Goal: Task Accomplishment & Management: Manage account settings

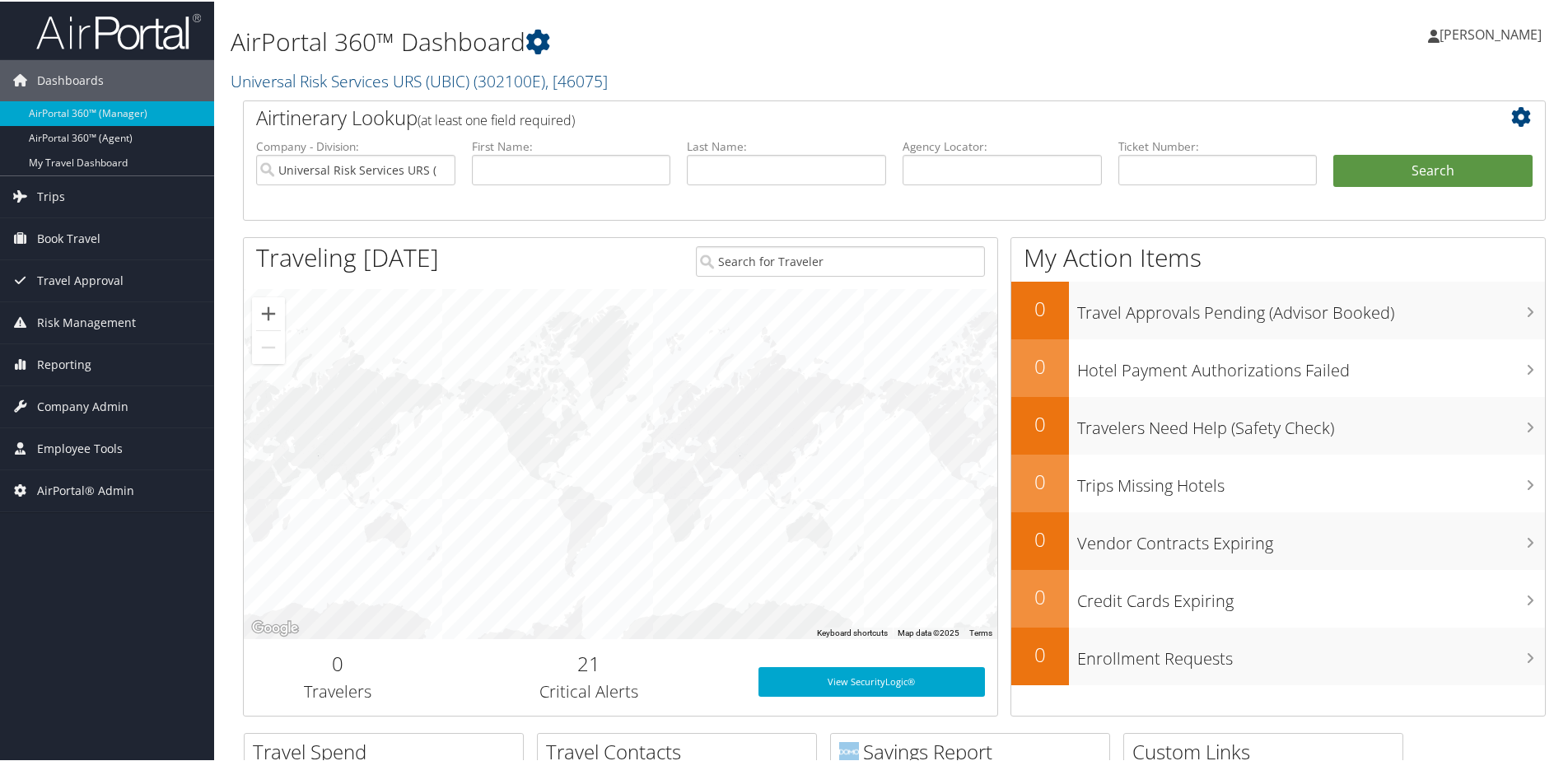
click at [230, 389] on div "AirPortal 360™ Dashboard Universal Risk Services URS (UBIC) ( 302100E ) , [ 460…" at bounding box center [894, 708] width 1361 height 1416
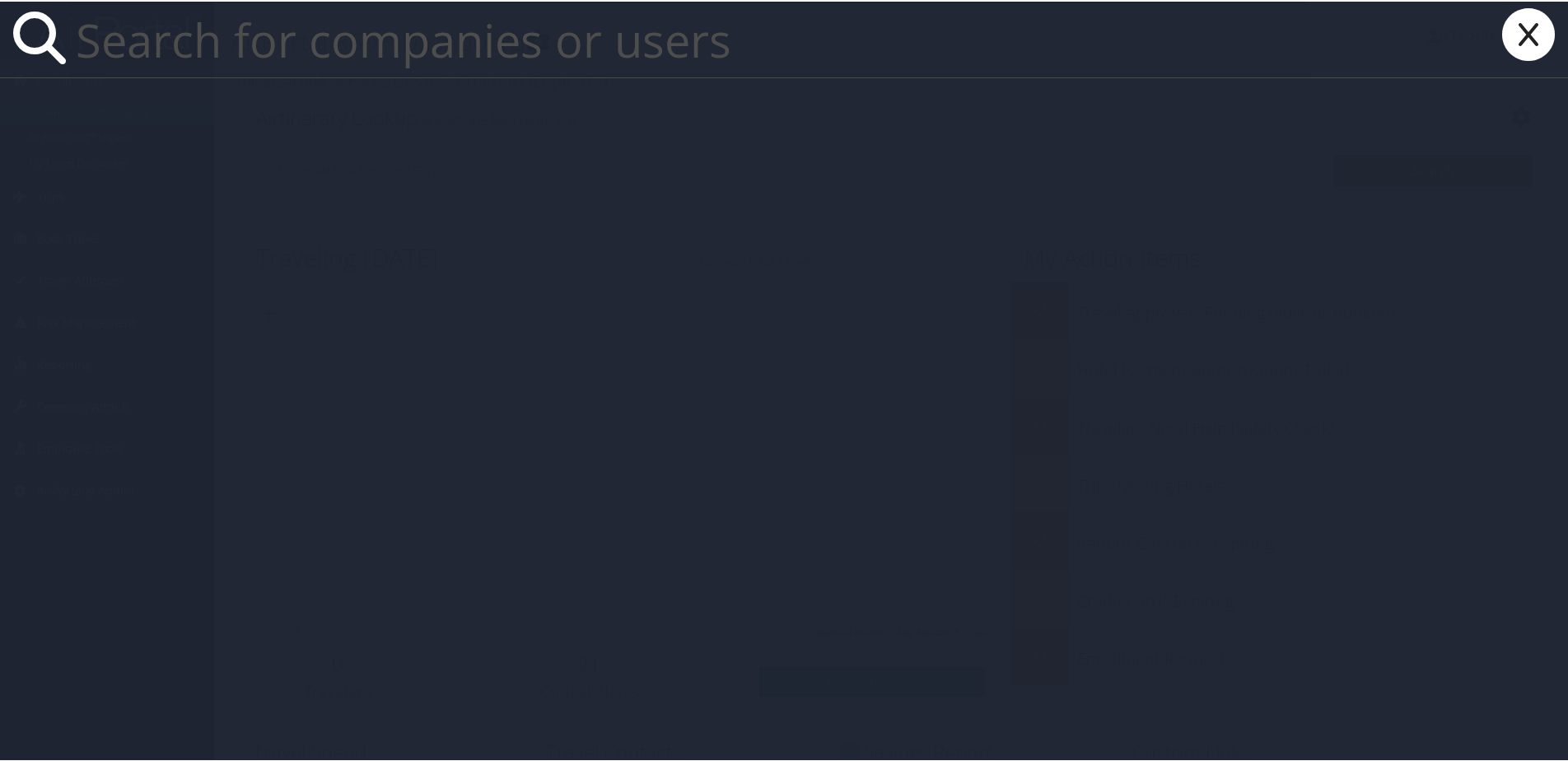
paste input "Fred Hutch"
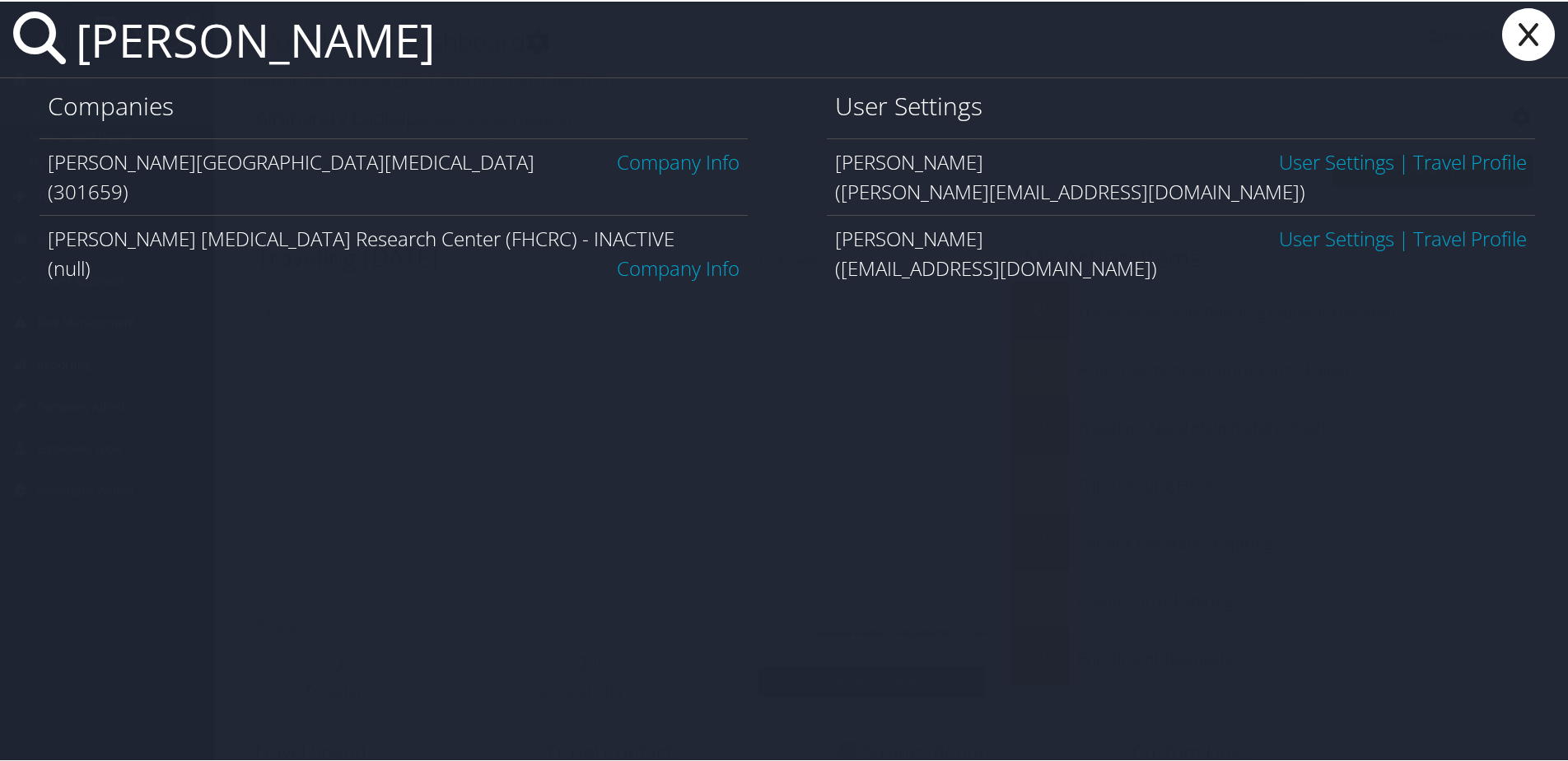
type input "Fred Hutch"
click at [644, 166] on link "Company Info" at bounding box center [678, 160] width 123 height 28
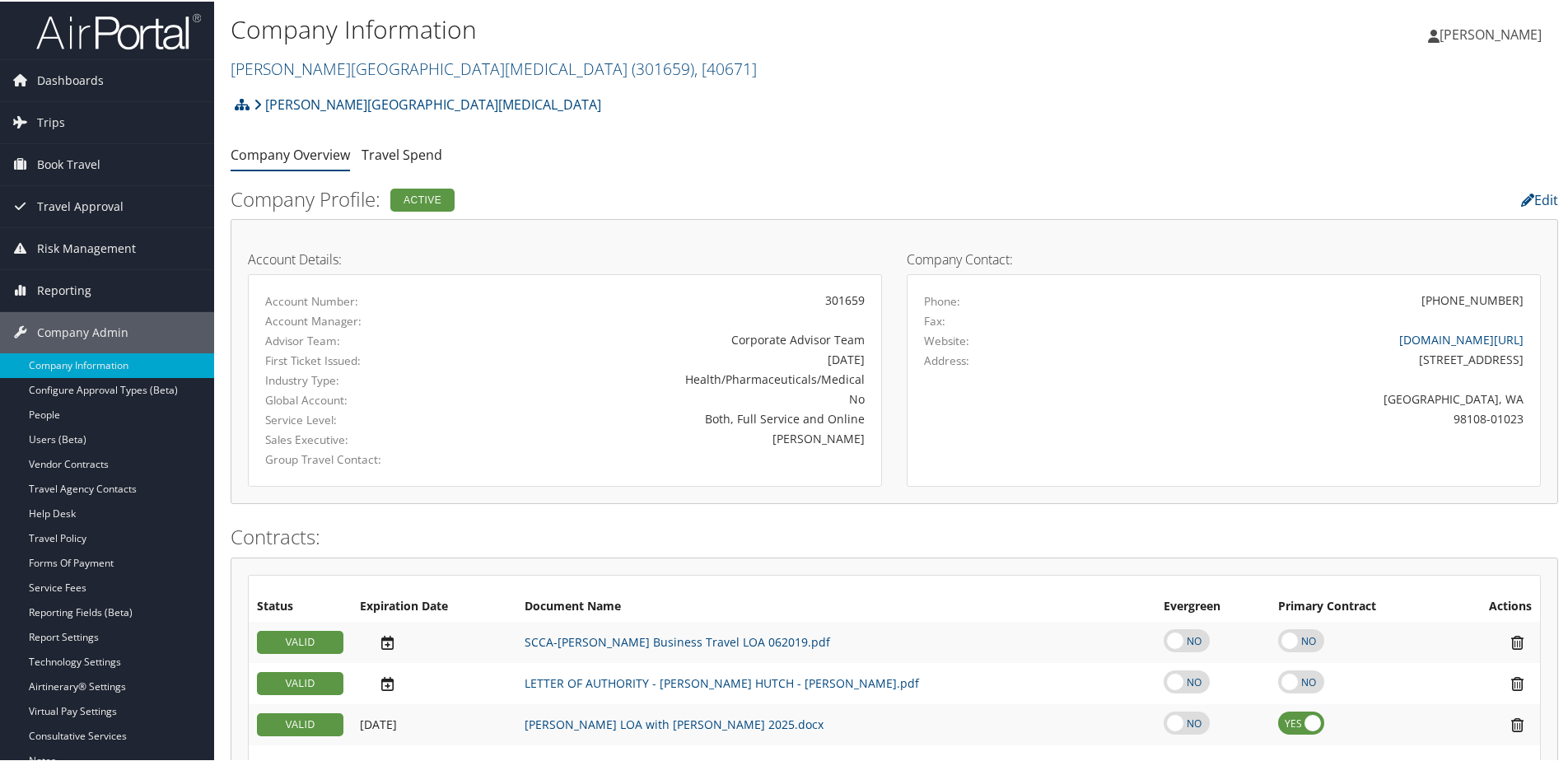
drag, startPoint x: 229, startPoint y: 68, endPoint x: 600, endPoint y: 70, distance: 371.0
click at [600, 70] on div "Company Information Fred Hutchinson Cancer Center ( 301659 ) , [ 40671 ] Univer…" at bounding box center [894, 43] width 1361 height 86
copy link "Fred Hutchinson Cancer Center ( 301659 ) , [ 40671 ]"
click at [1526, 199] on link "Edit" at bounding box center [1540, 198] width 37 height 18
select select
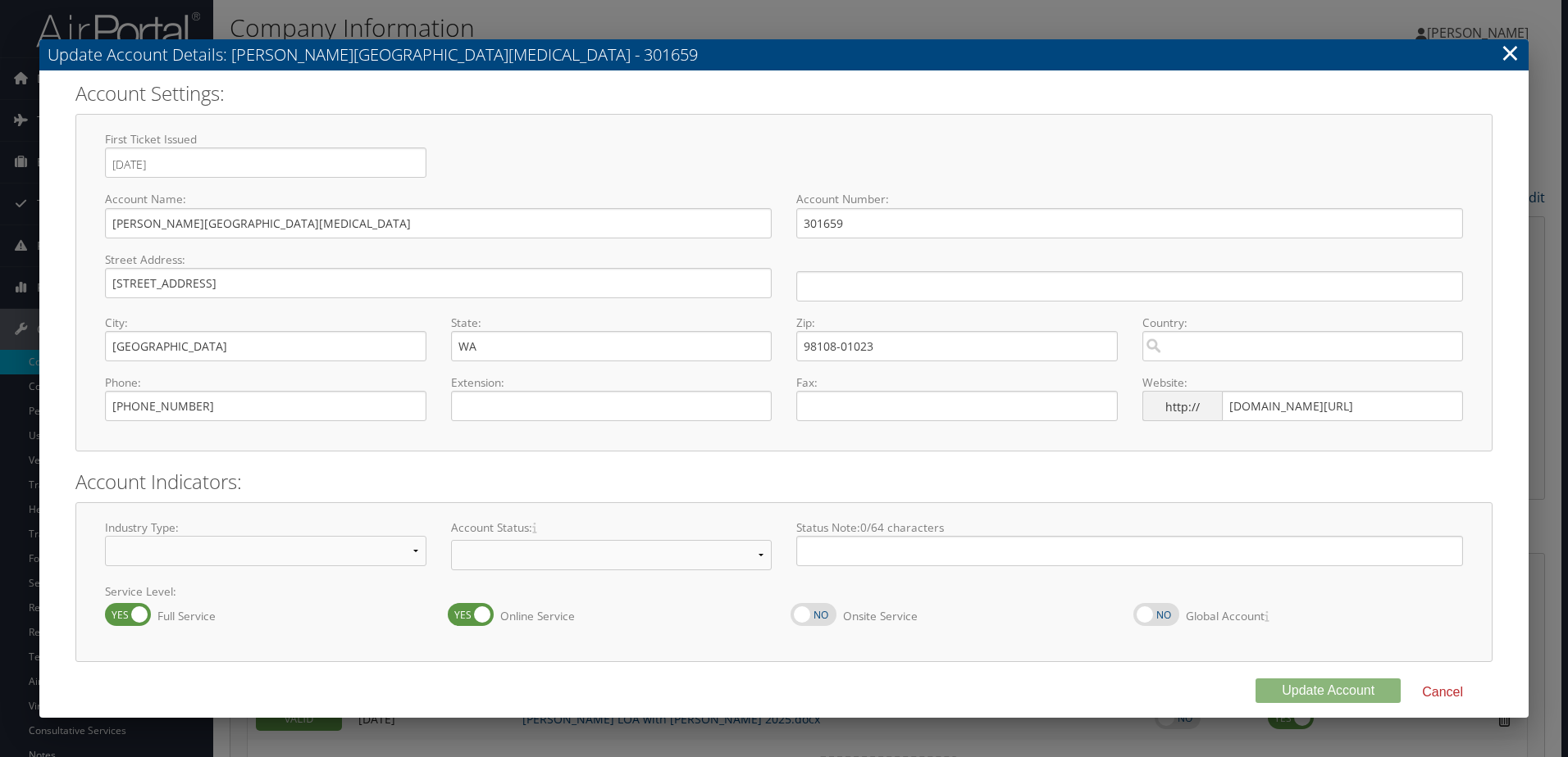
select select "8"
select select "18"
click at [1503, 56] on link "×" at bounding box center [1510, 52] width 19 height 33
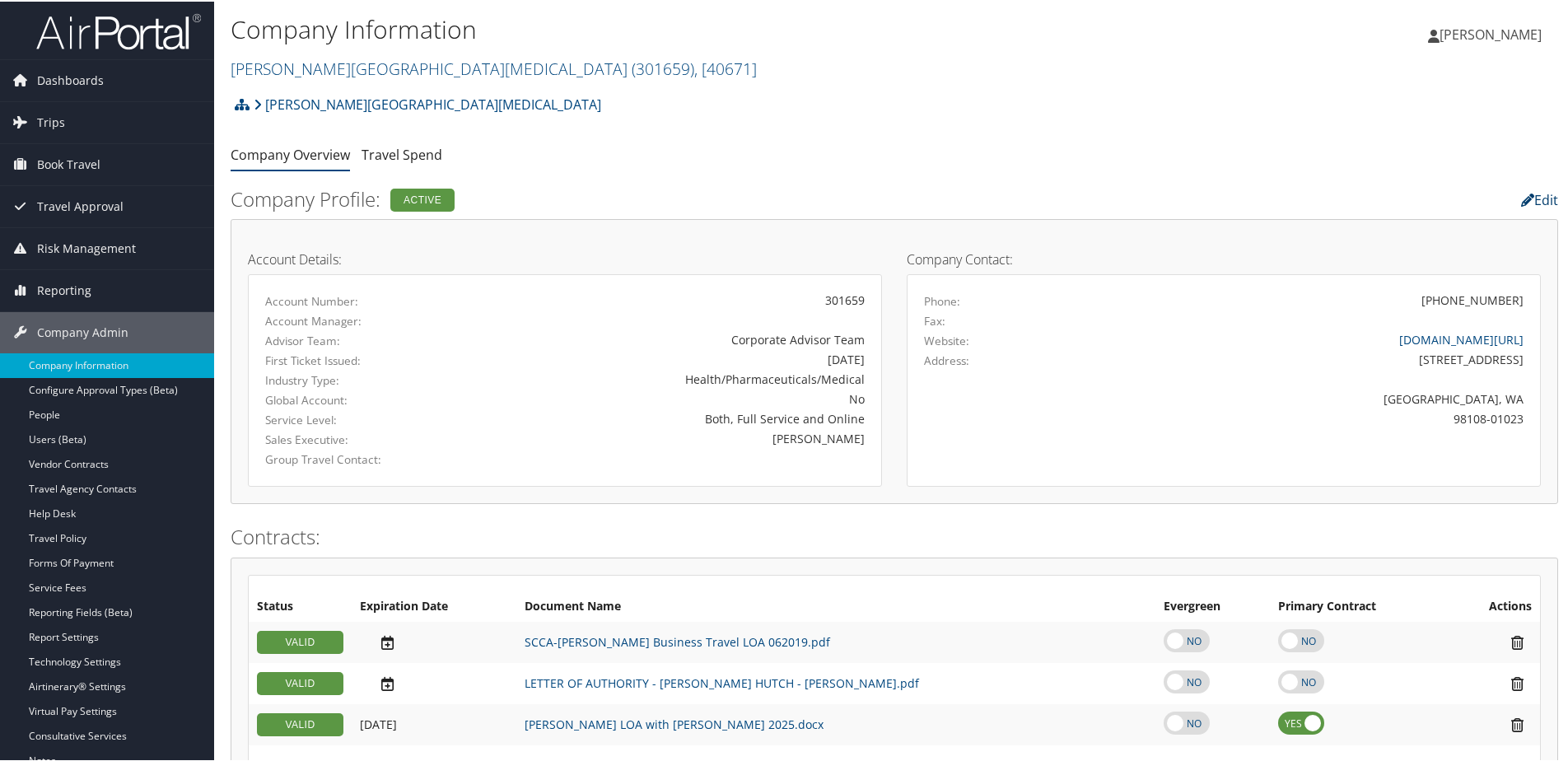
click at [1530, 196] on link "Edit" at bounding box center [1540, 198] width 37 height 18
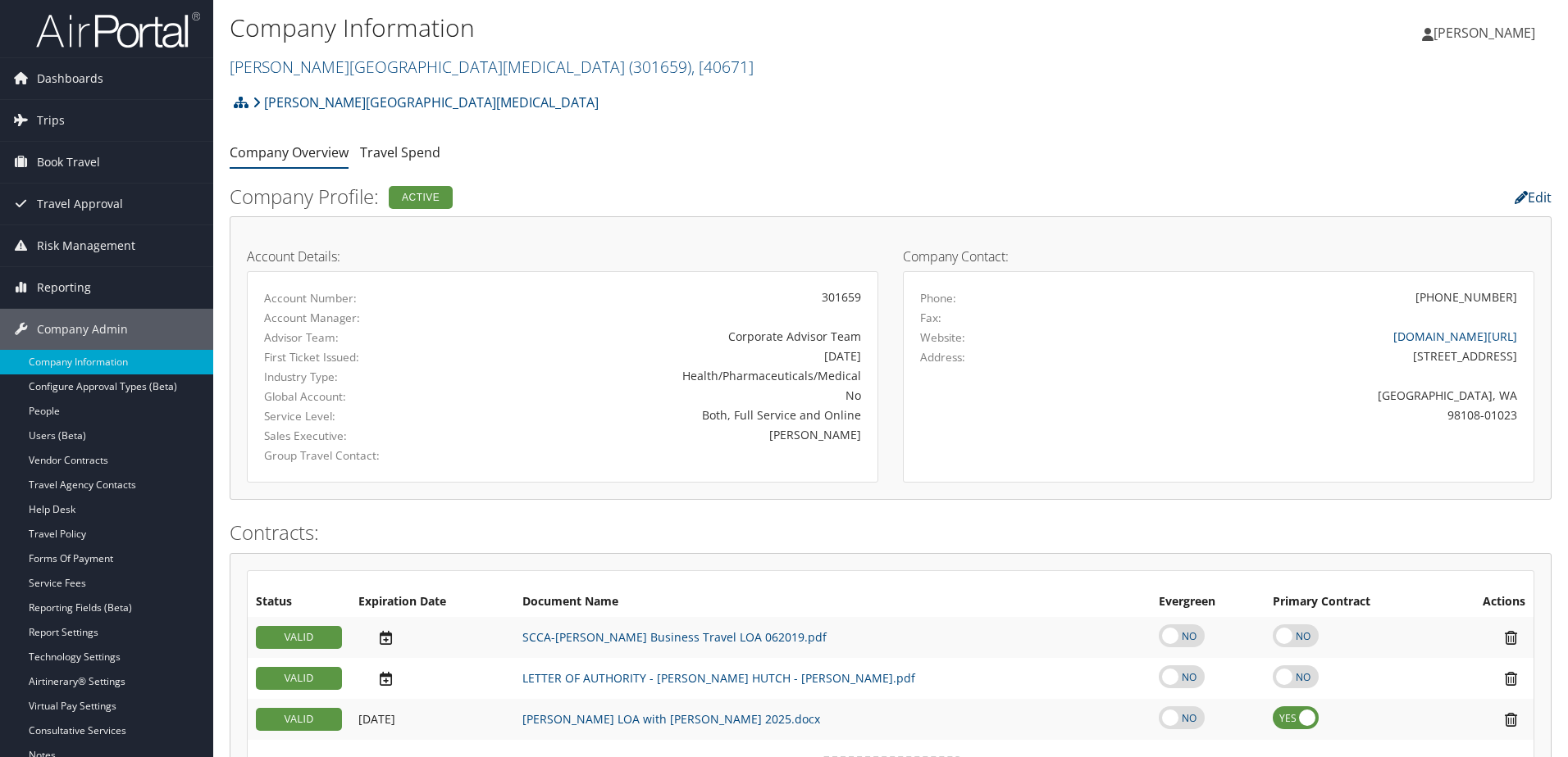
select select
select select "8"
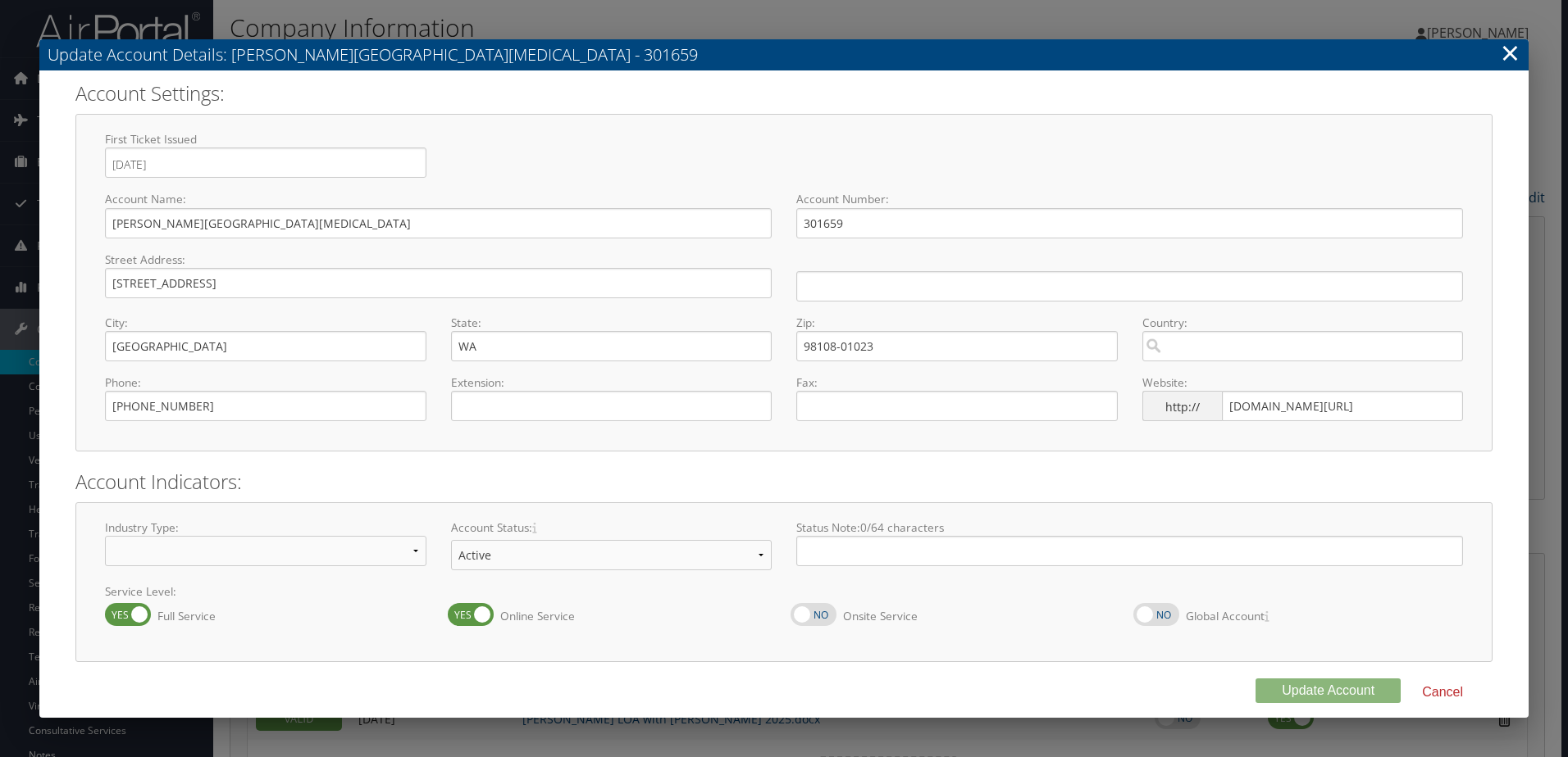
select select "18"
click at [1510, 59] on link "×" at bounding box center [1510, 52] width 19 height 33
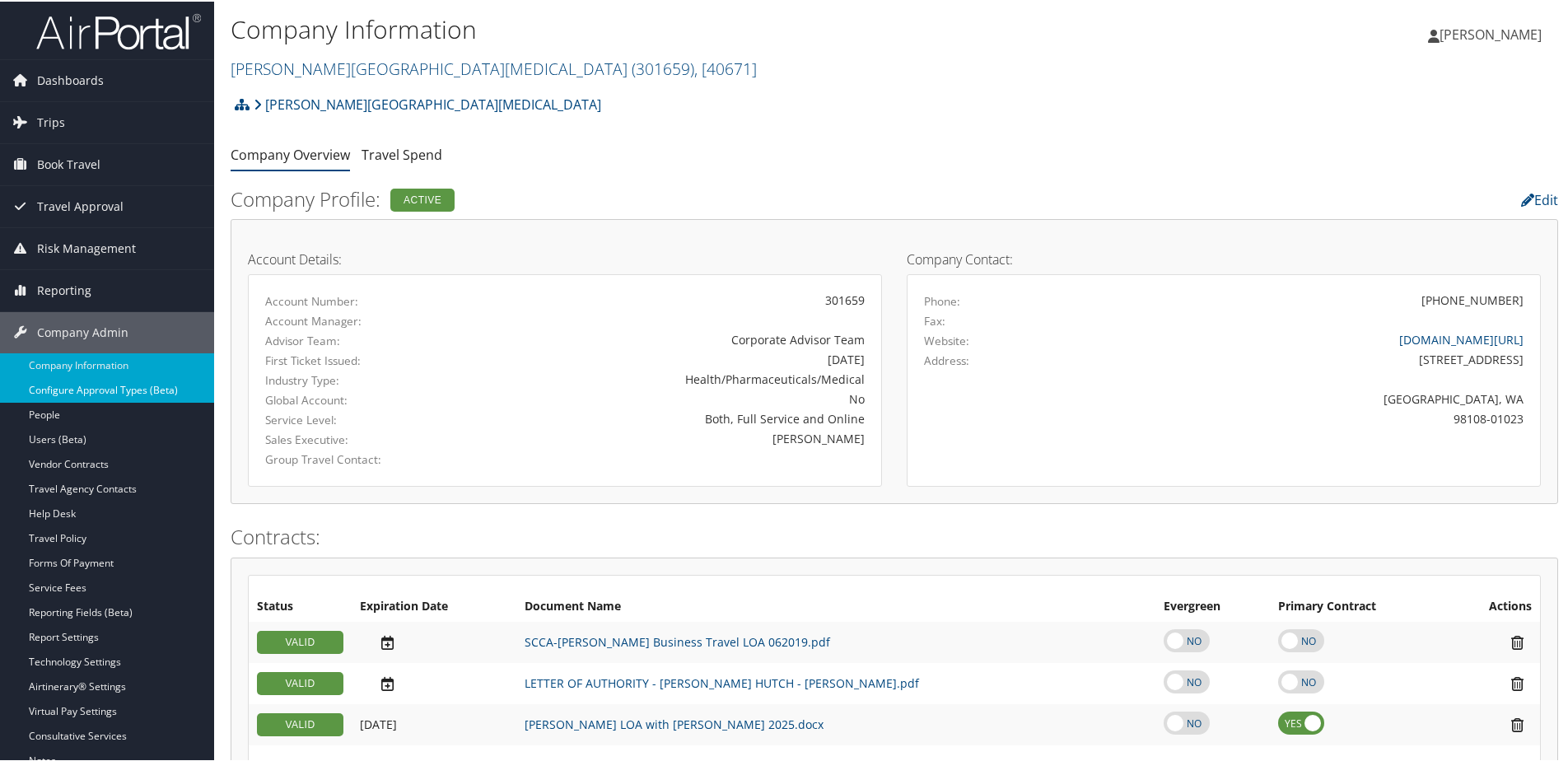
click at [120, 395] on link "Configure Approval Types (Beta)" at bounding box center [107, 389] width 214 height 25
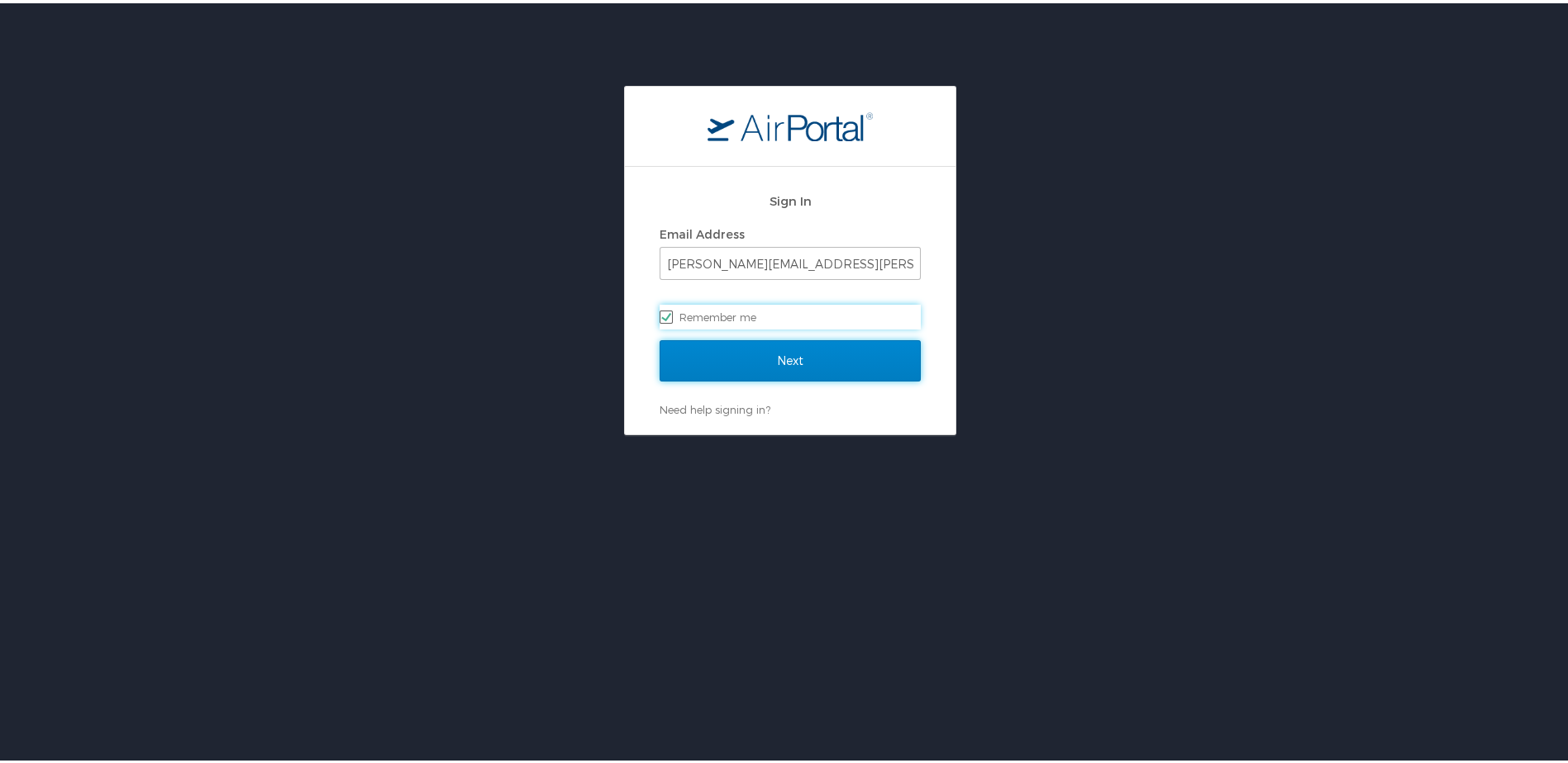
click at [737, 358] on input "Next" at bounding box center [789, 357] width 261 height 41
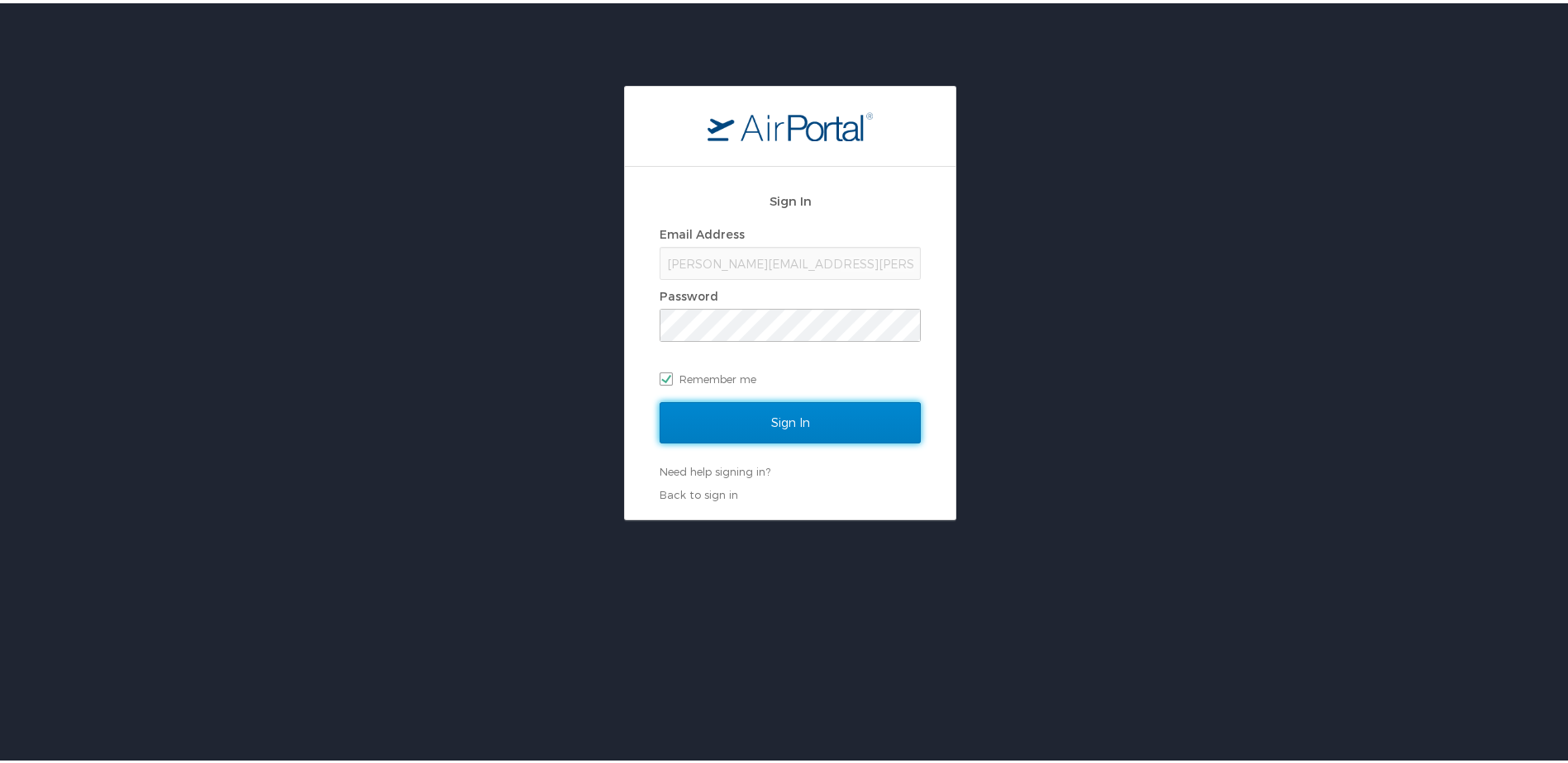
click at [672, 420] on input "Sign In" at bounding box center [789, 420] width 261 height 41
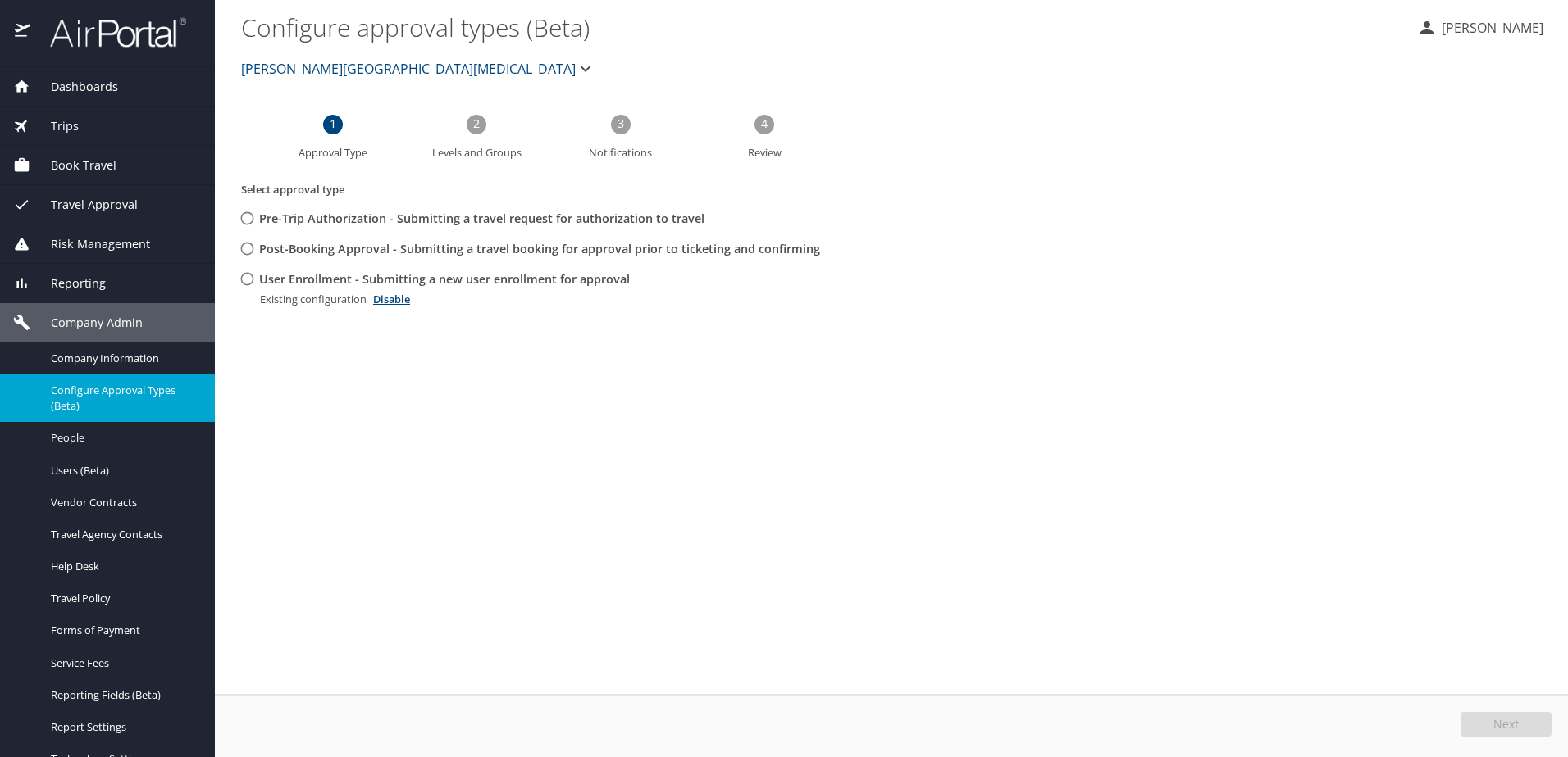
click at [394, 298] on link "Disable" at bounding box center [392, 299] width 37 height 15
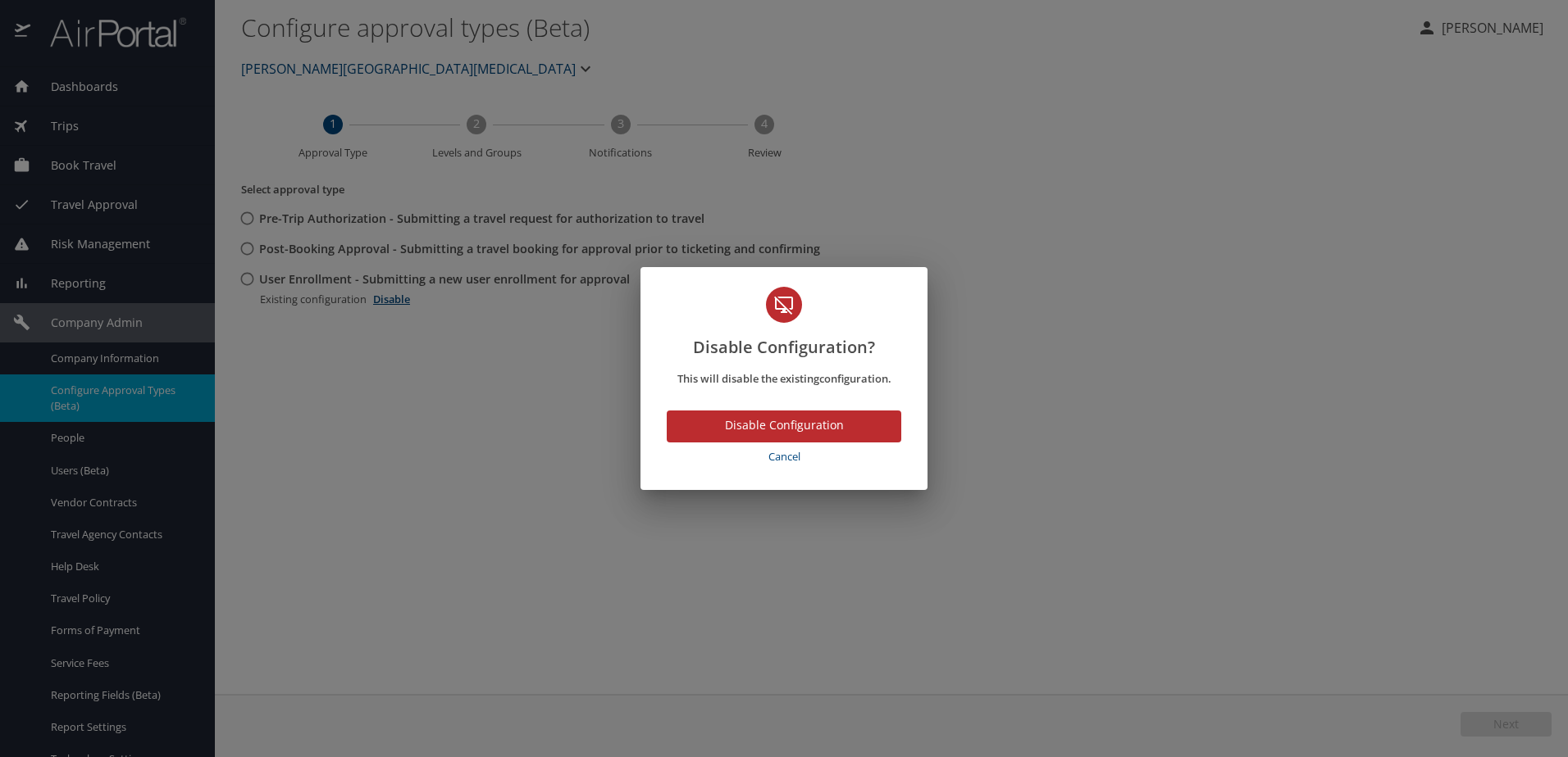
click at [780, 424] on span "Disable Configuration" at bounding box center [783, 425] width 208 height 20
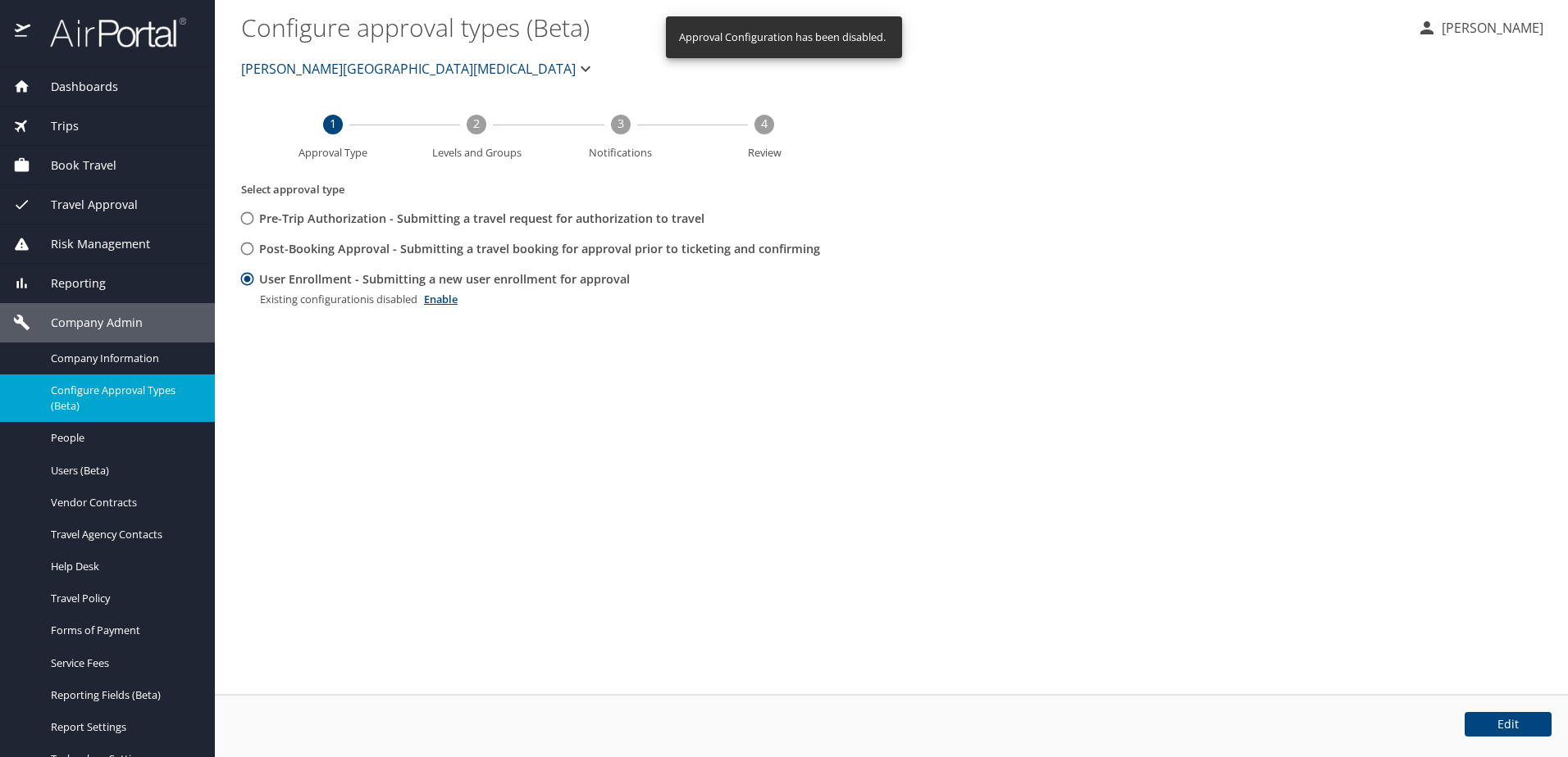
radio input "true"
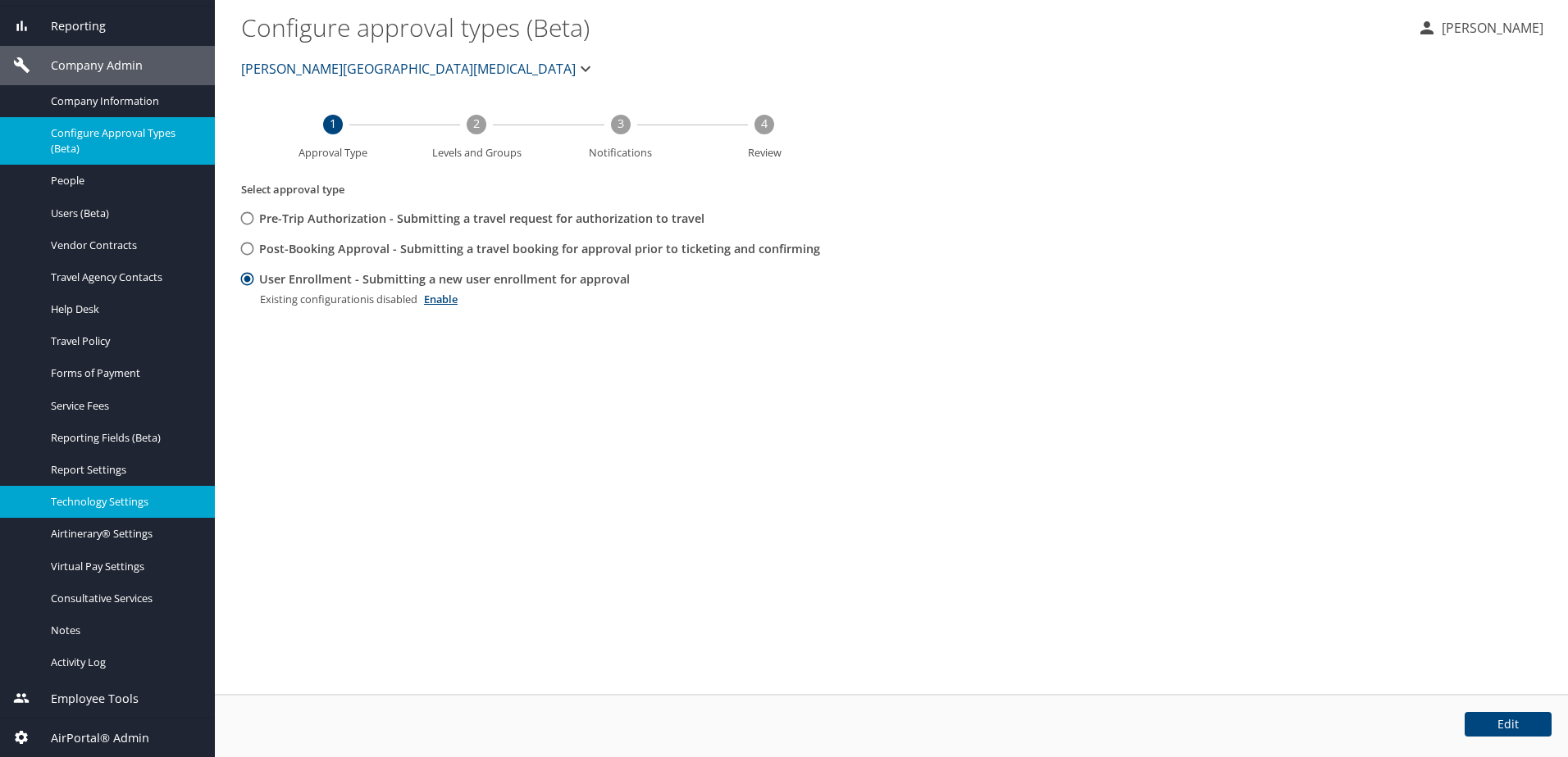
click at [136, 507] on span "Technology Settings" at bounding box center [122, 502] width 144 height 16
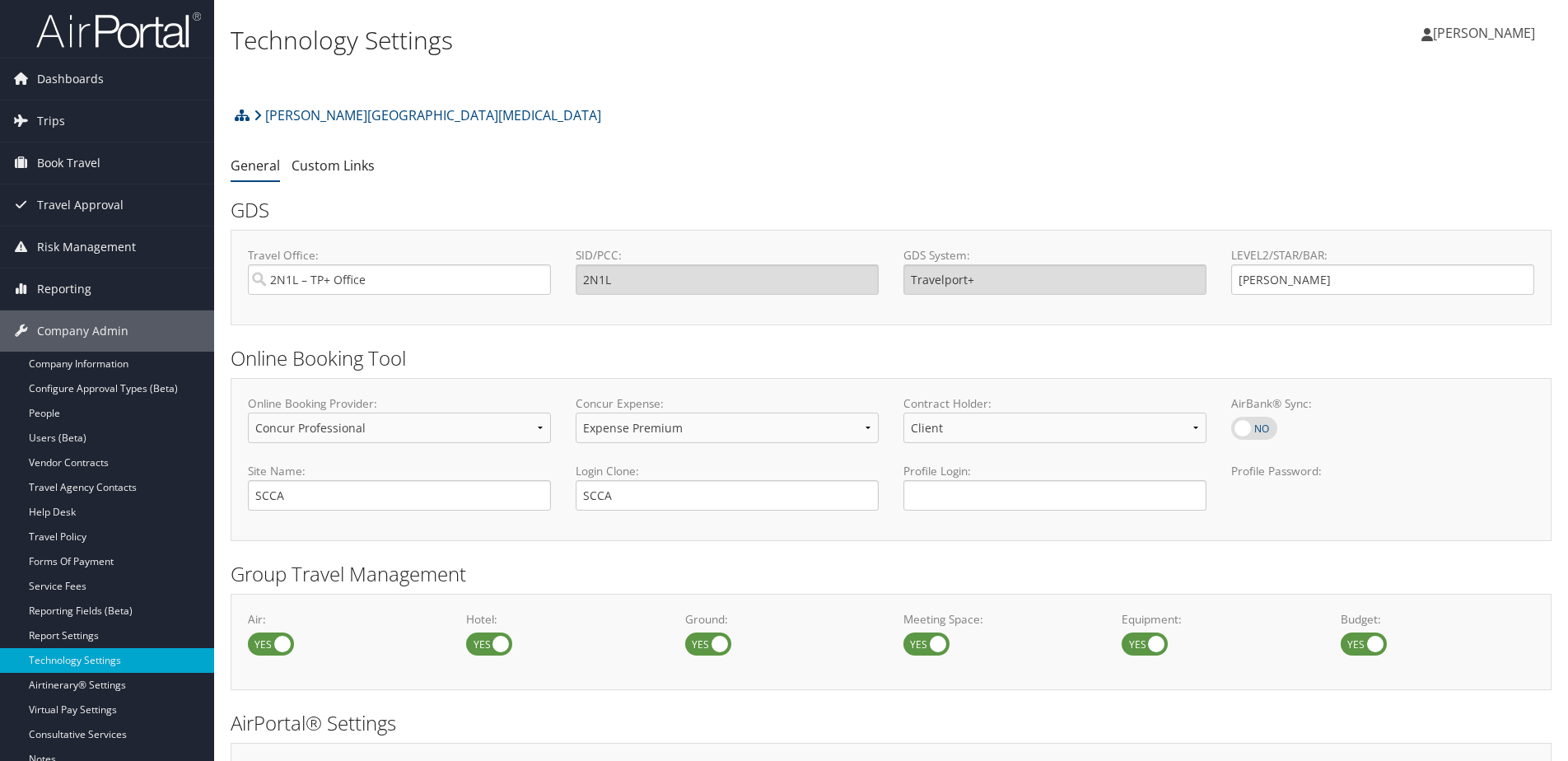
select select "4"
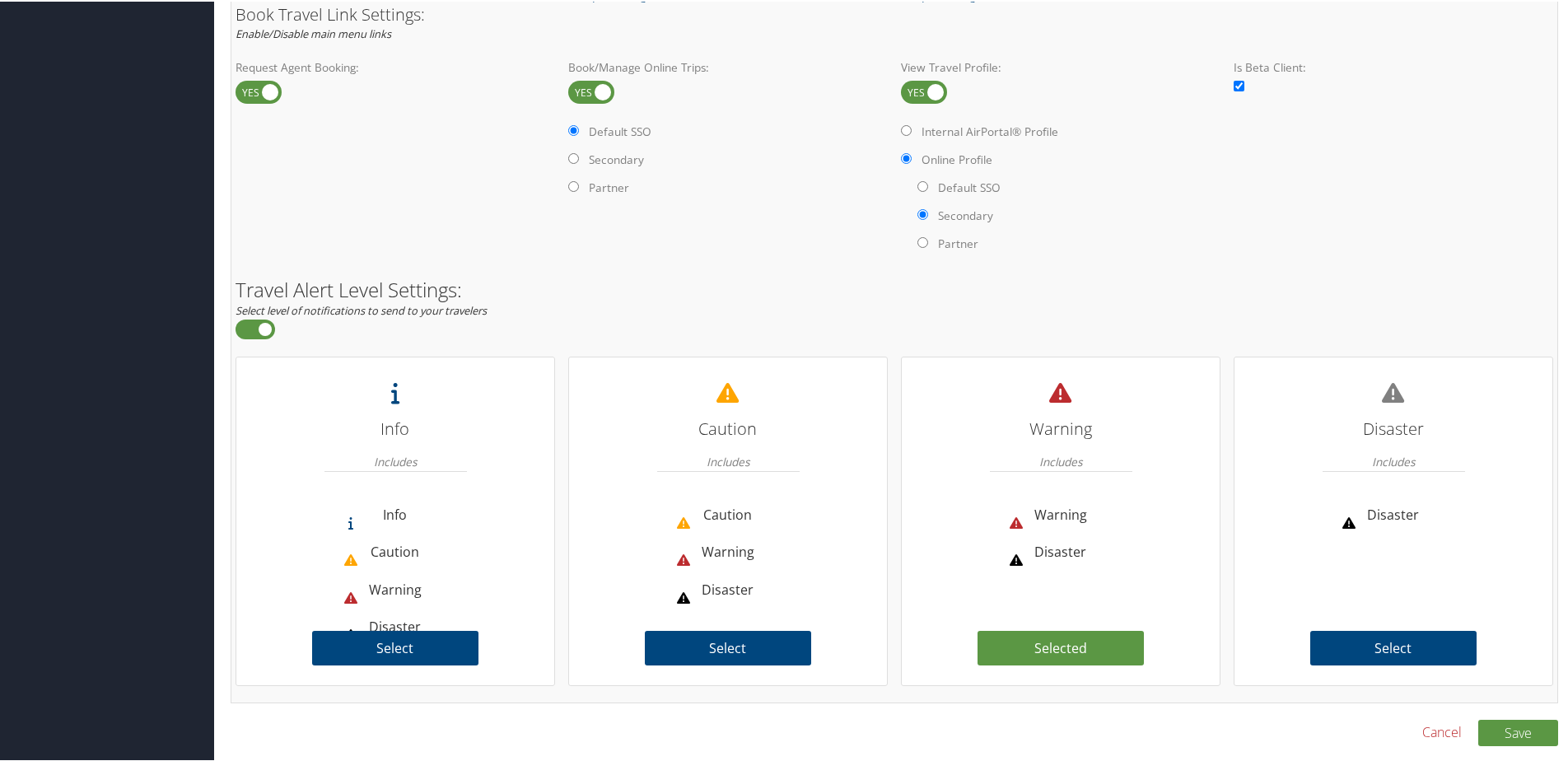
scroll to position [725, 0]
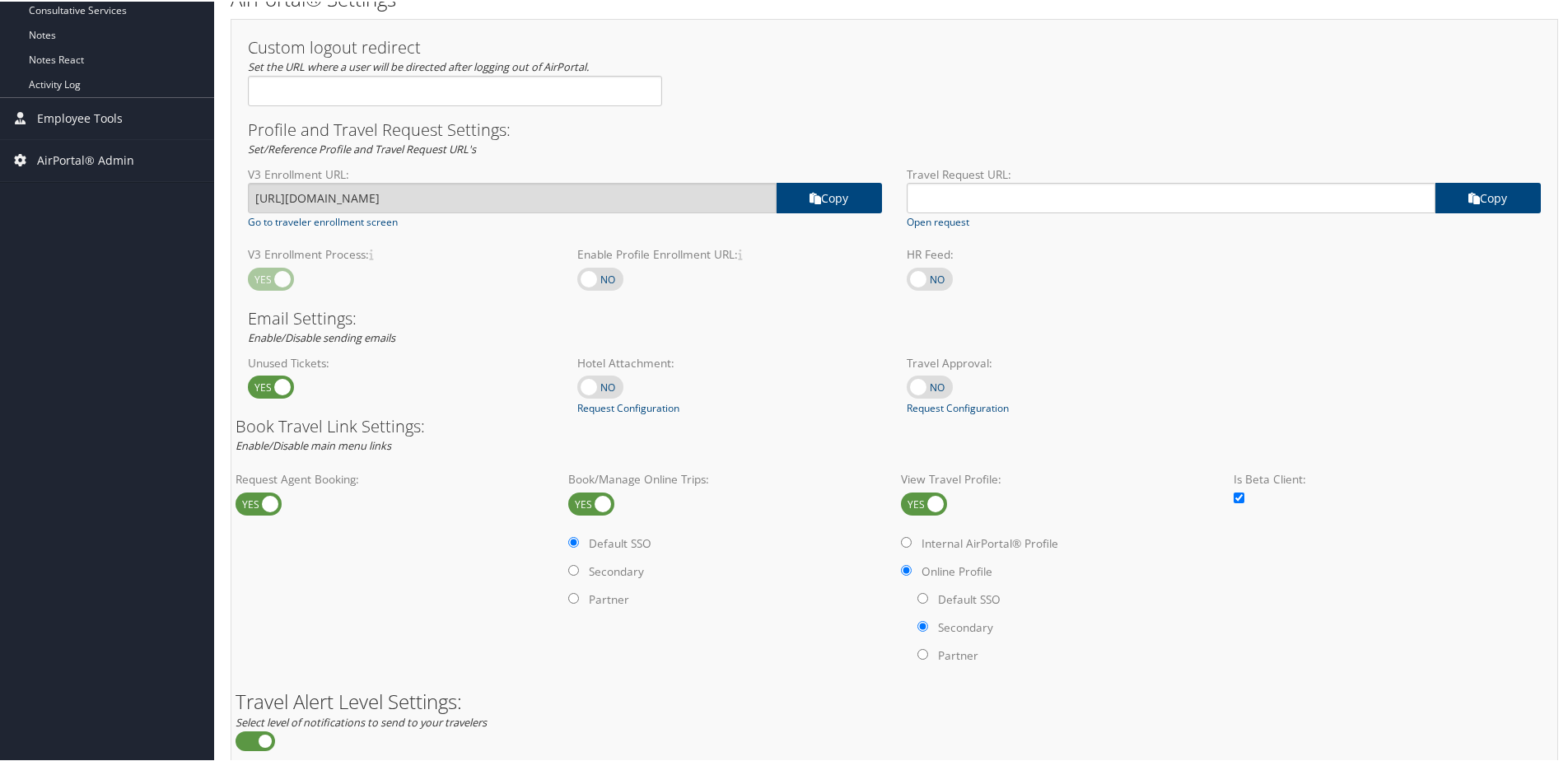
click at [604, 283] on label at bounding box center [601, 277] width 46 height 23
click at [596, 283] on input "checkbox" at bounding box center [591, 279] width 11 height 11
click at [604, 198] on input "[URL][DOMAIN_NAME]" at bounding box center [512, 196] width 529 height 30
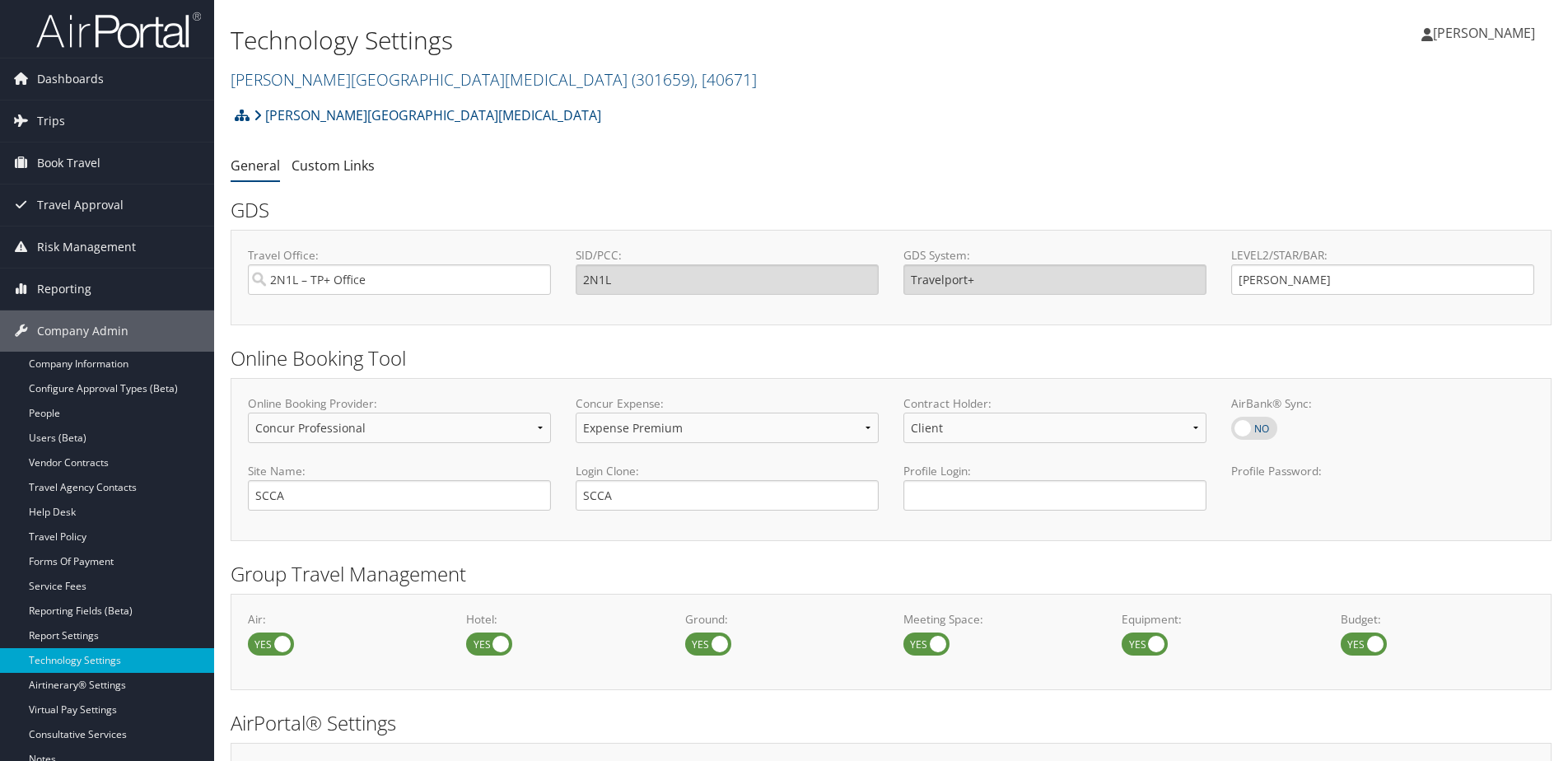
select select "4"
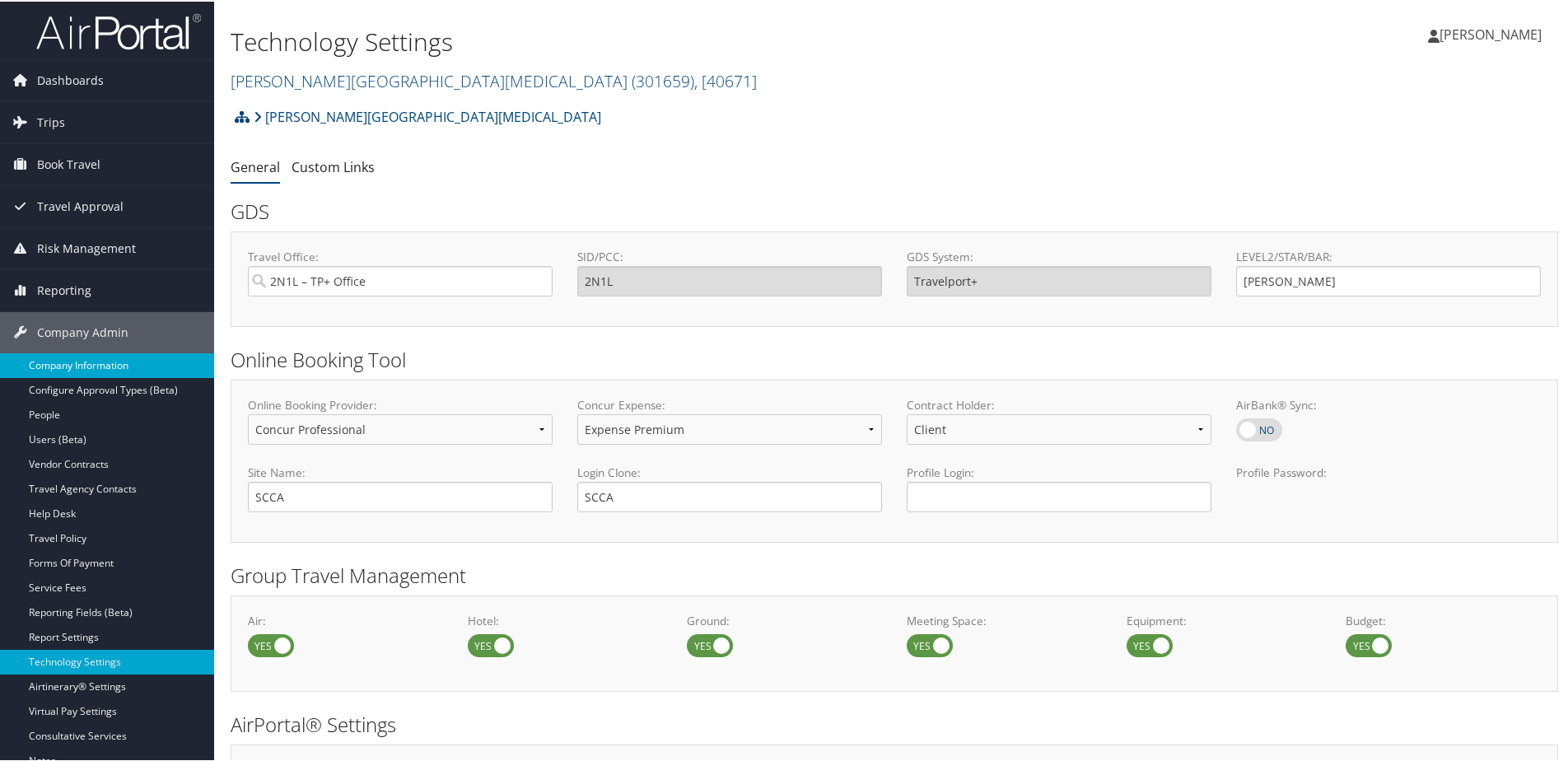
click at [76, 365] on link "Company Information" at bounding box center [107, 364] width 214 height 25
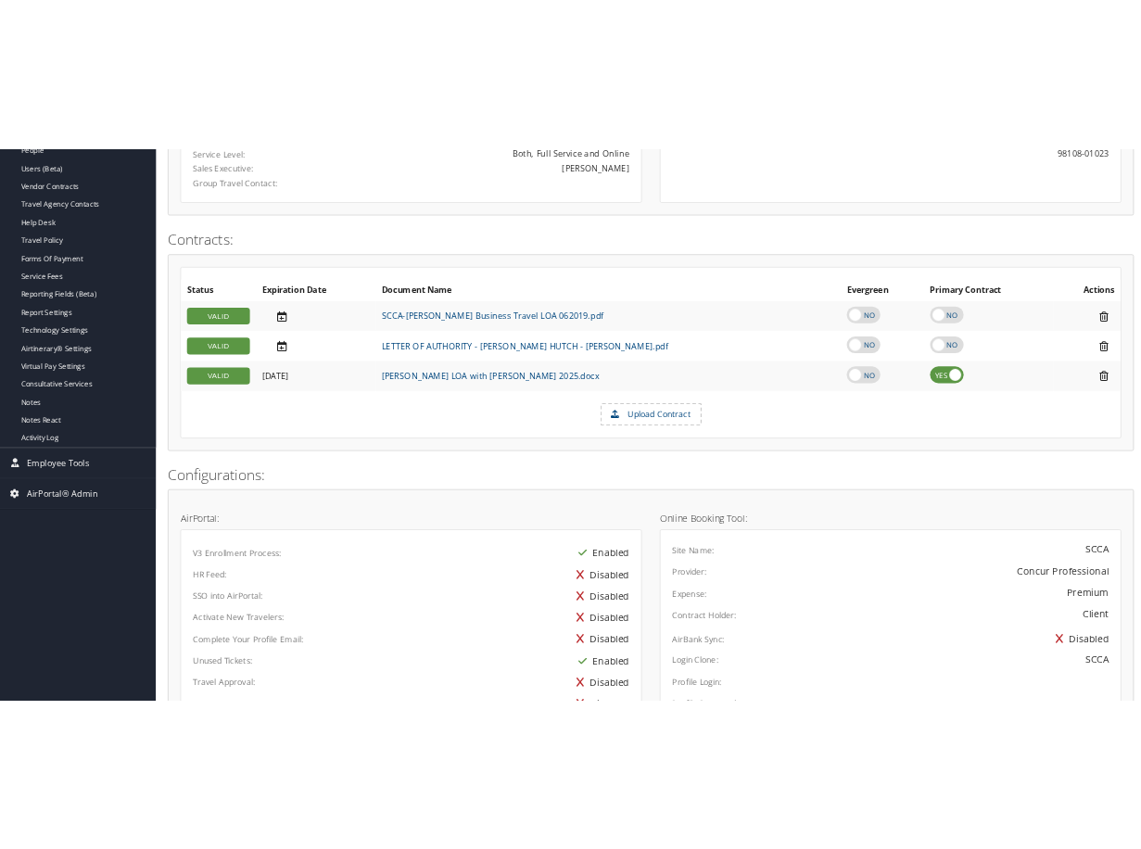
scroll to position [927, 0]
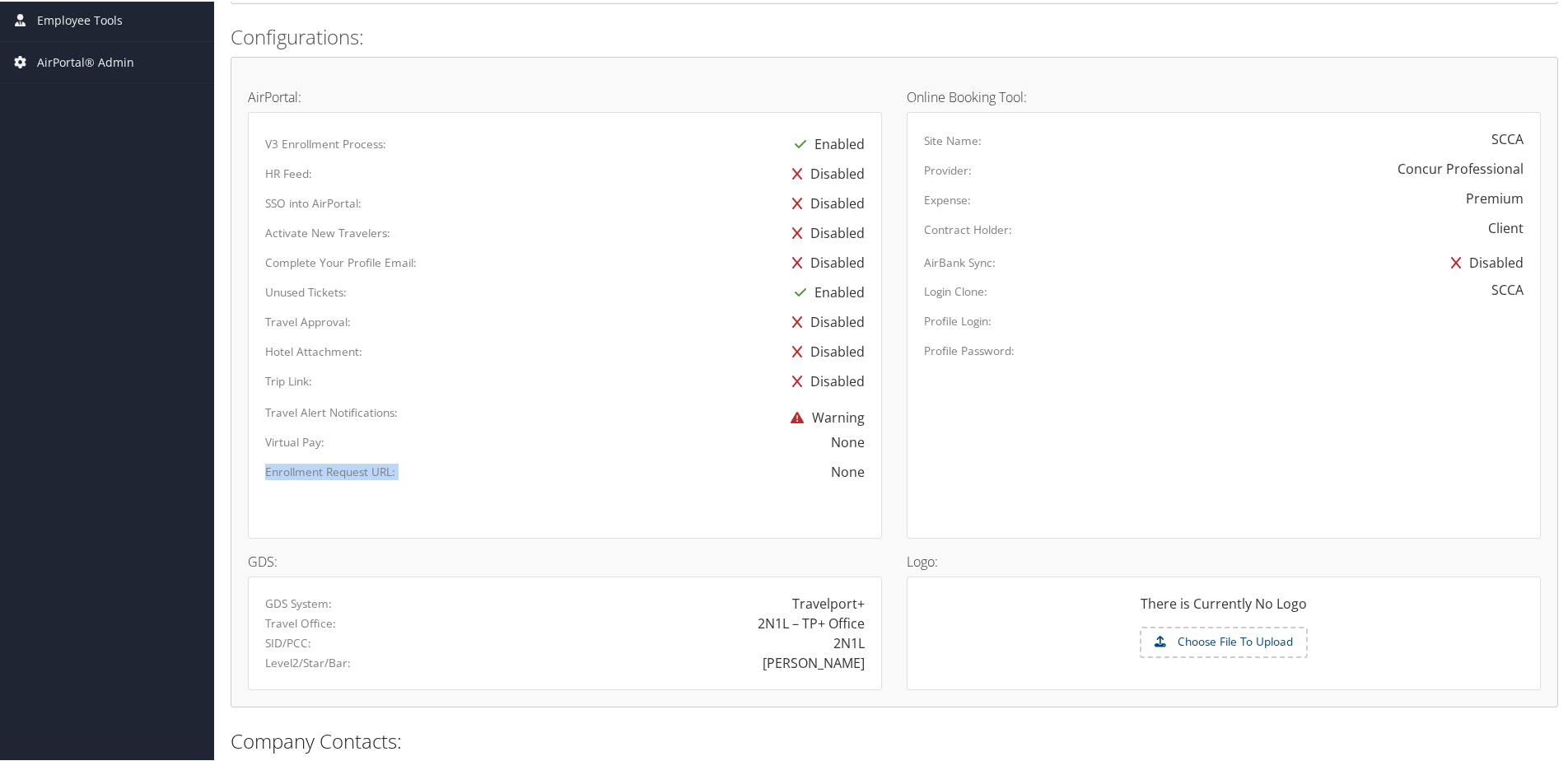
drag, startPoint x: 427, startPoint y: 474, endPoint x: 761, endPoint y: 477, distance: 334.0
click at [761, 477] on div "Enrollment Request URL: None" at bounding box center [564, 475] width 624 height 29
drag, startPoint x: 768, startPoint y: 477, endPoint x: 865, endPoint y: 470, distance: 97.3
click at [865, 470] on div "None" at bounding box center [695, 470] width 364 height 20
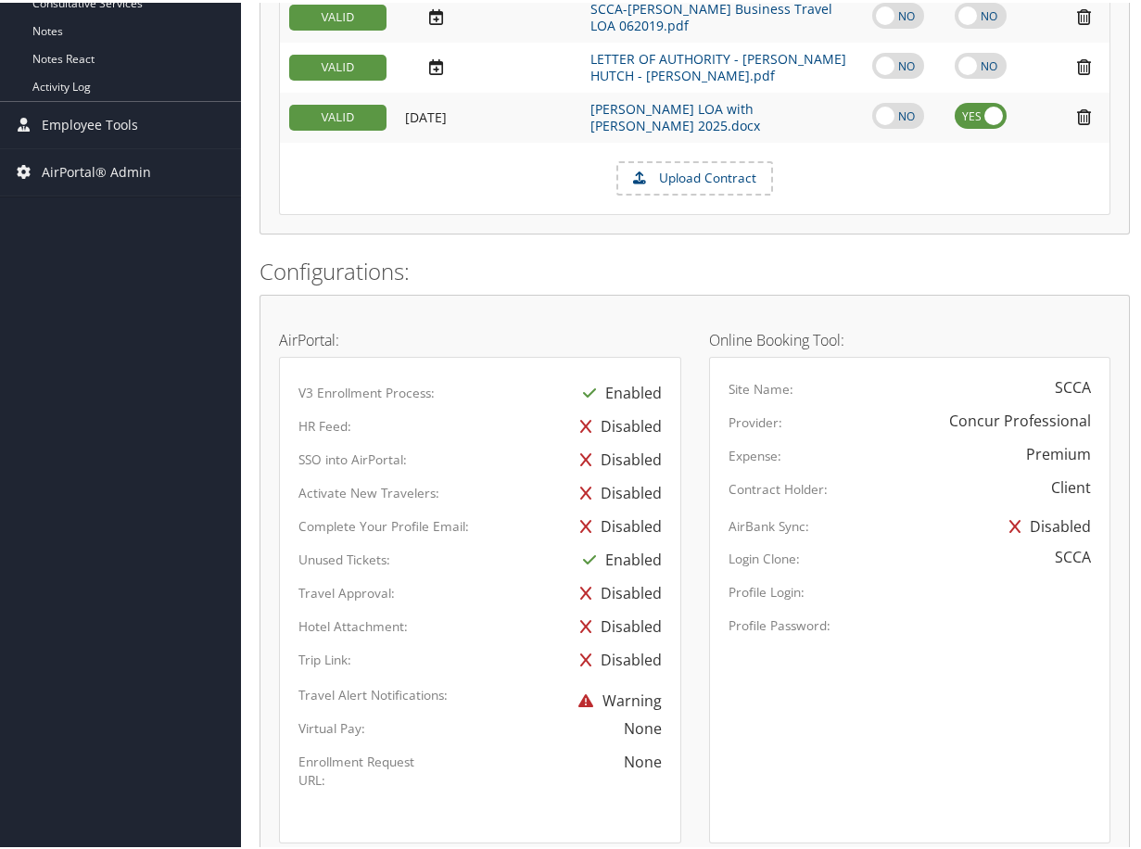
scroll to position [814, 0]
